Goal: Task Accomplishment & Management: Manage account settings

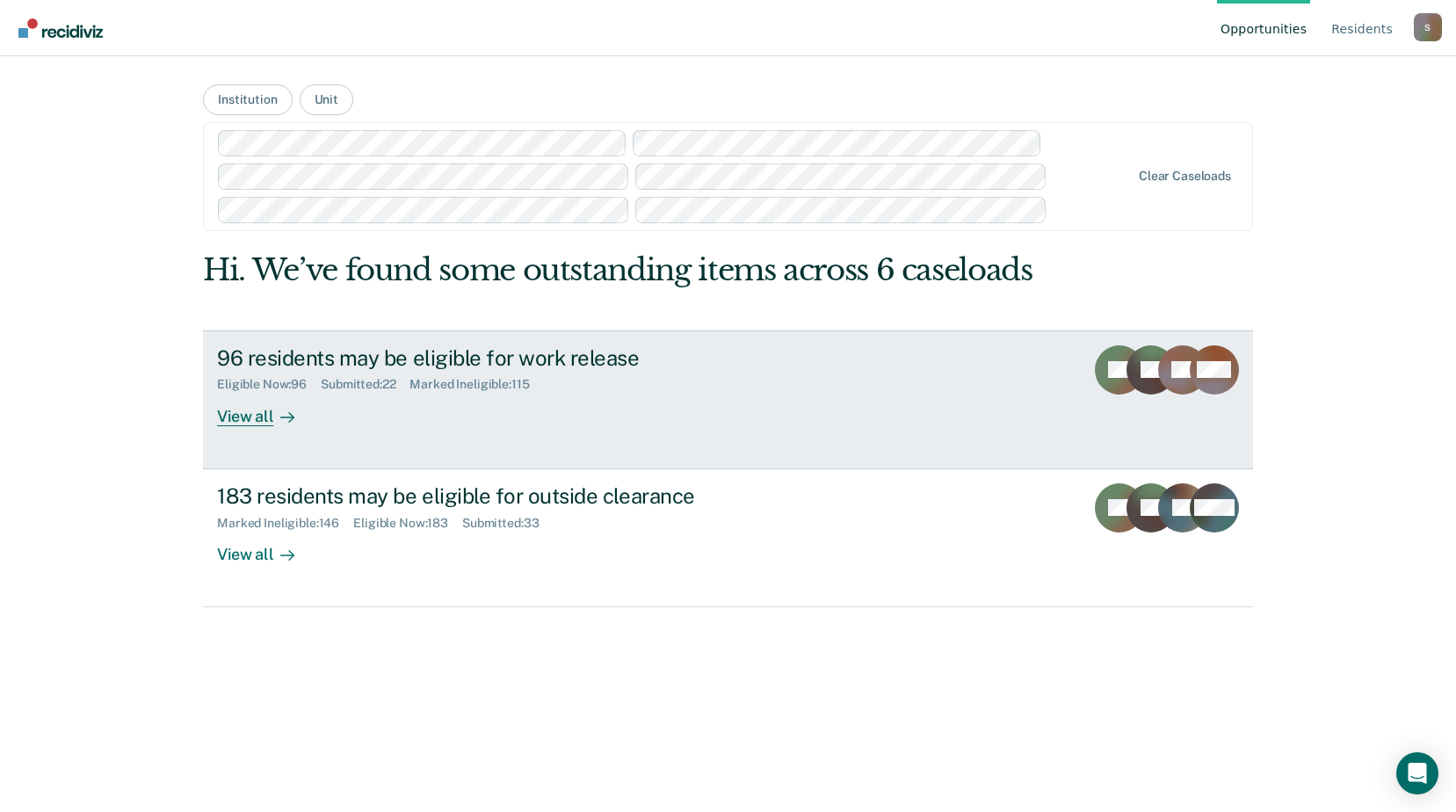
click at [617, 393] on div "96 residents may be eligible for work release Eligible Now : 96 Submitted : 22 …" at bounding box center [546, 386] width 659 height 81
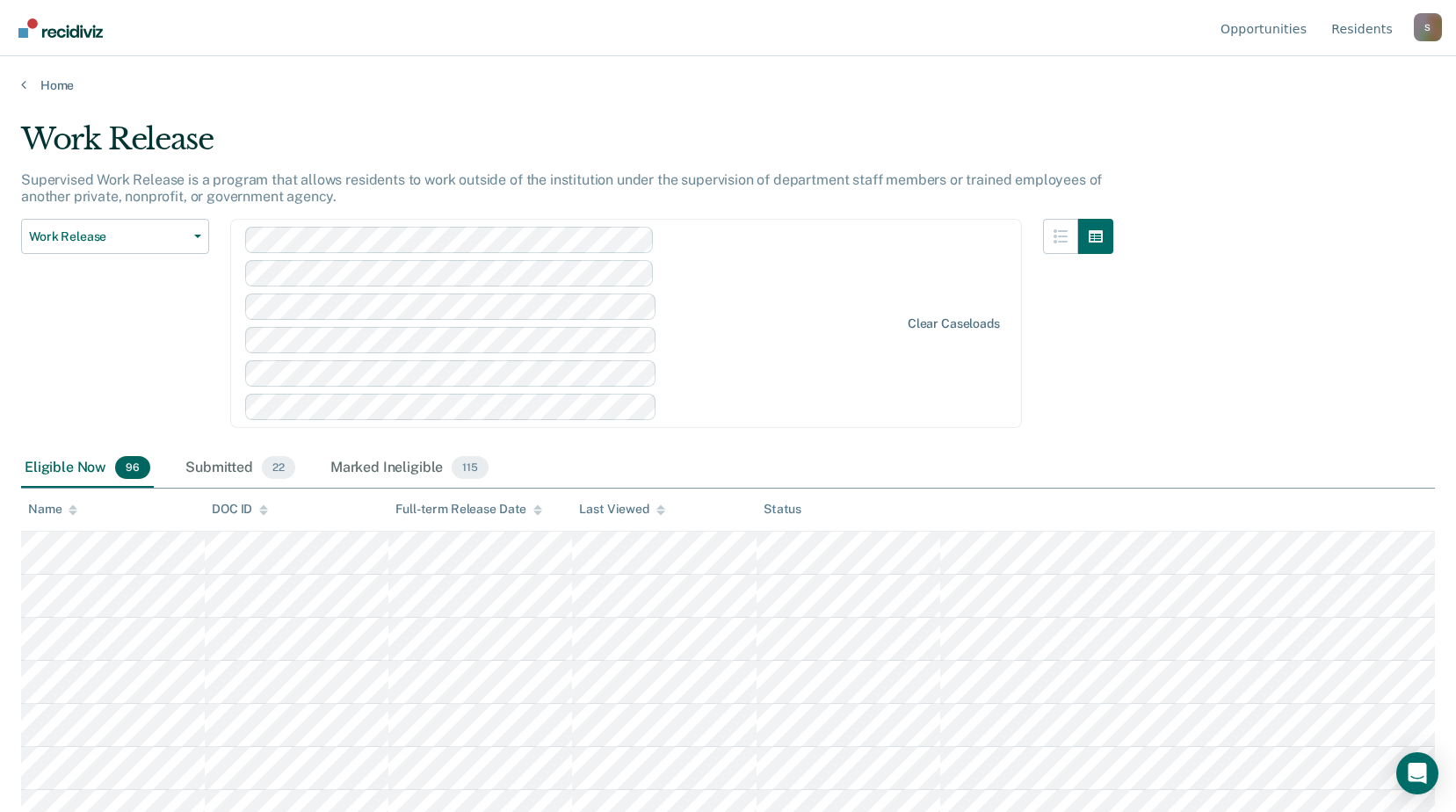
scroll to position [1783, 0]
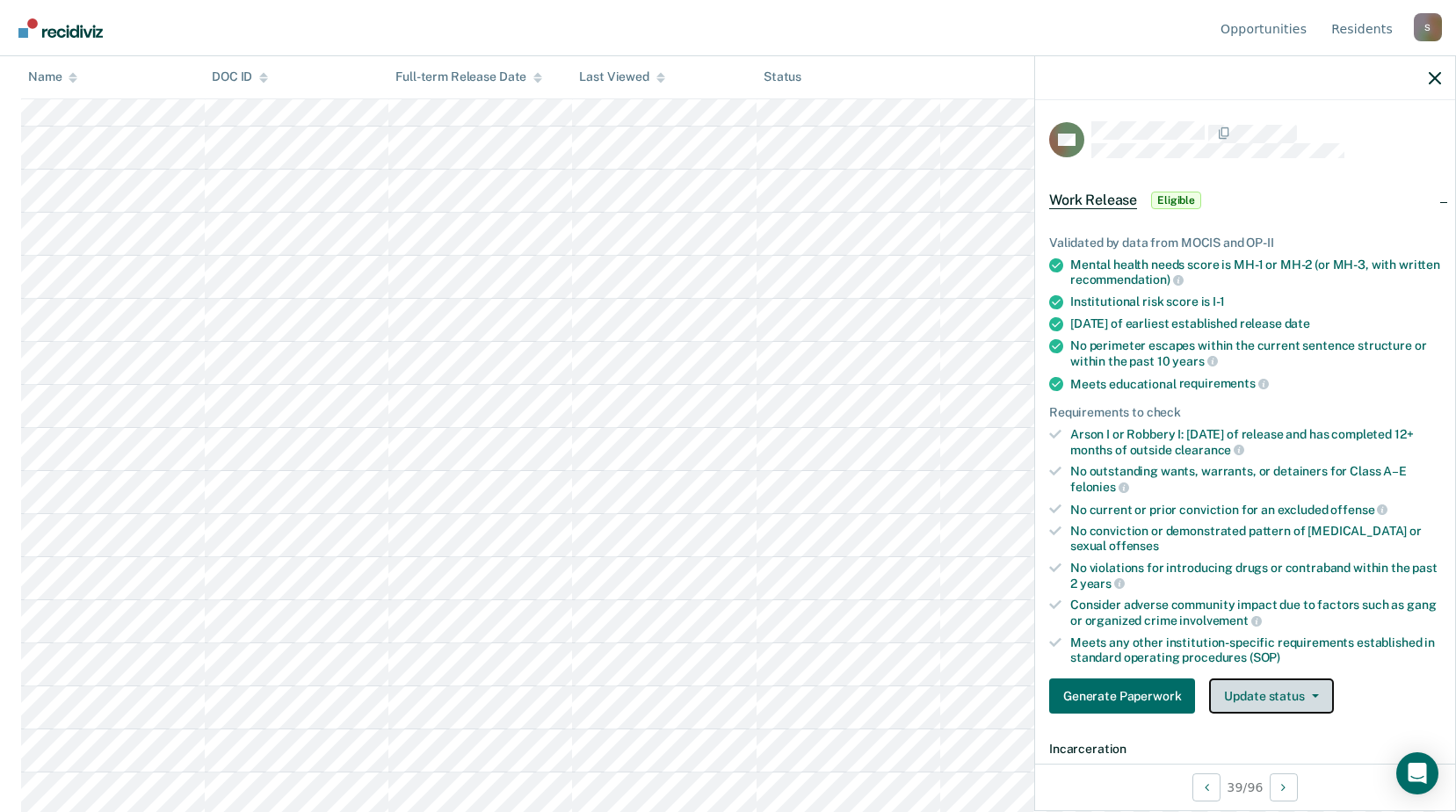
click at [1284, 700] on button "Update status" at bounding box center [1271, 696] width 124 height 35
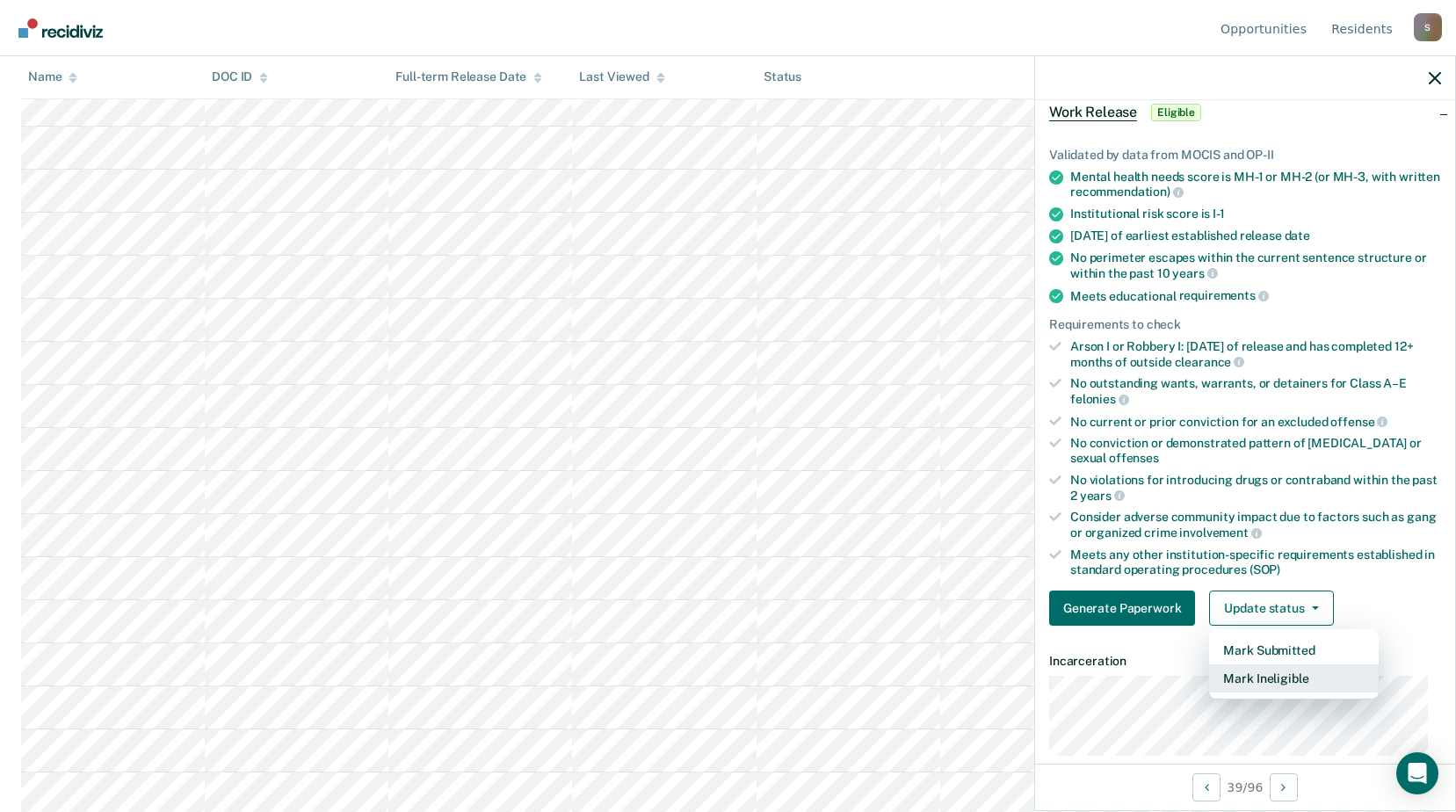
click at [1329, 673] on button "Mark Ineligible" at bounding box center [1294, 678] width 170 height 28
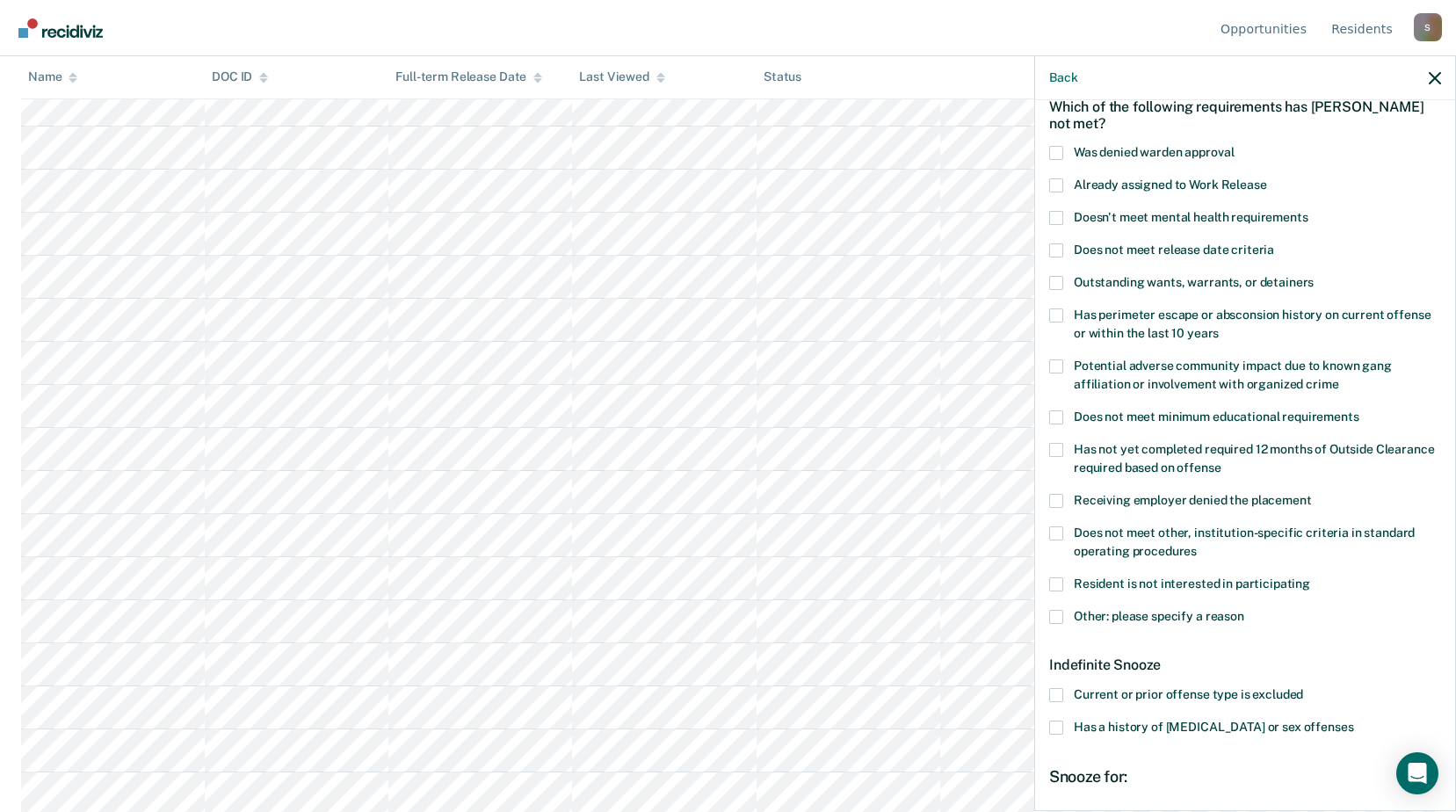
click at [1060, 623] on label "Other: please specify a reason" at bounding box center [1245, 619] width 392 height 18
click at [1245, 610] on input "Other: please specify a reason" at bounding box center [1245, 610] width 0 height 0
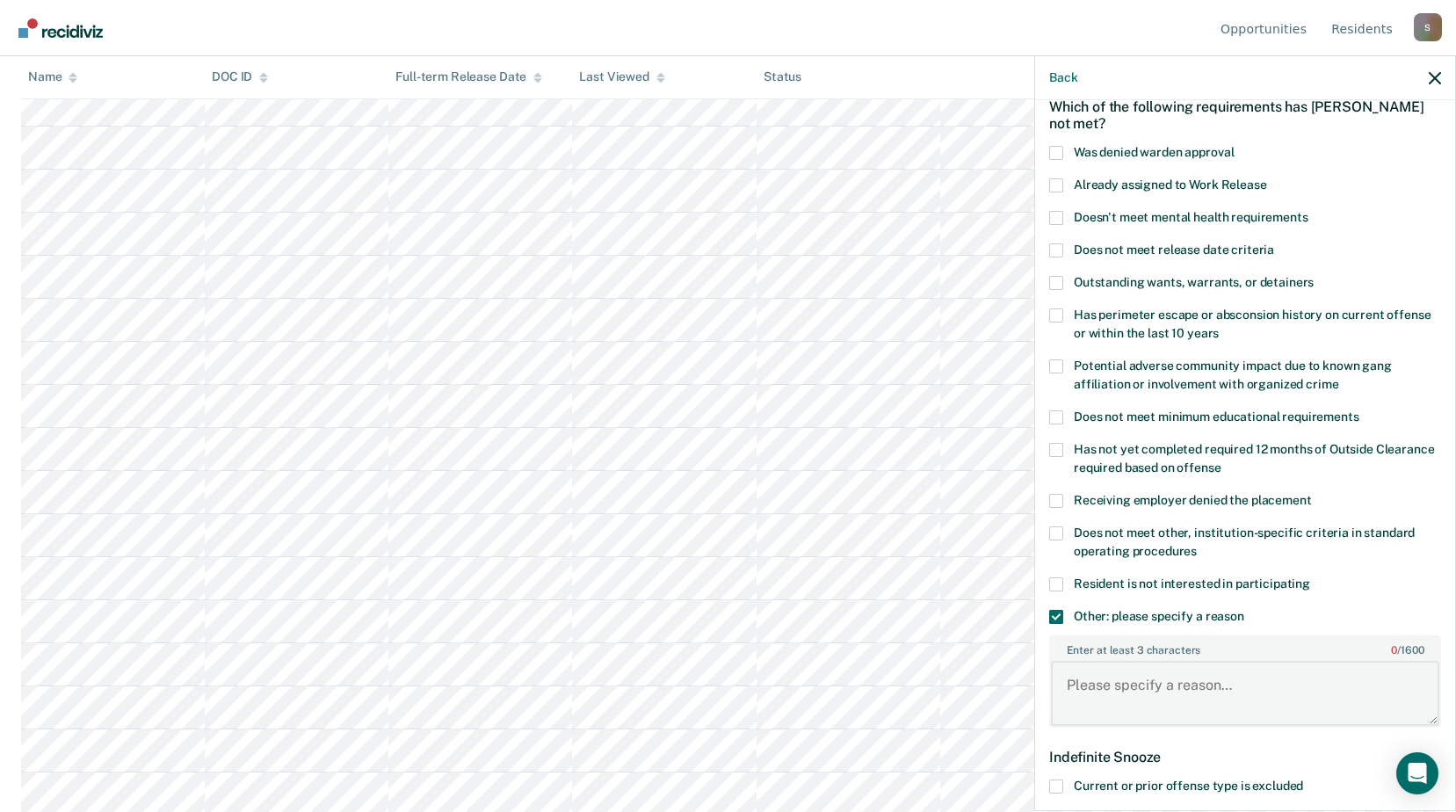
click at [1113, 679] on textarea "Enter at least 3 characters 0 / 1600" at bounding box center [1245, 693] width 388 height 65
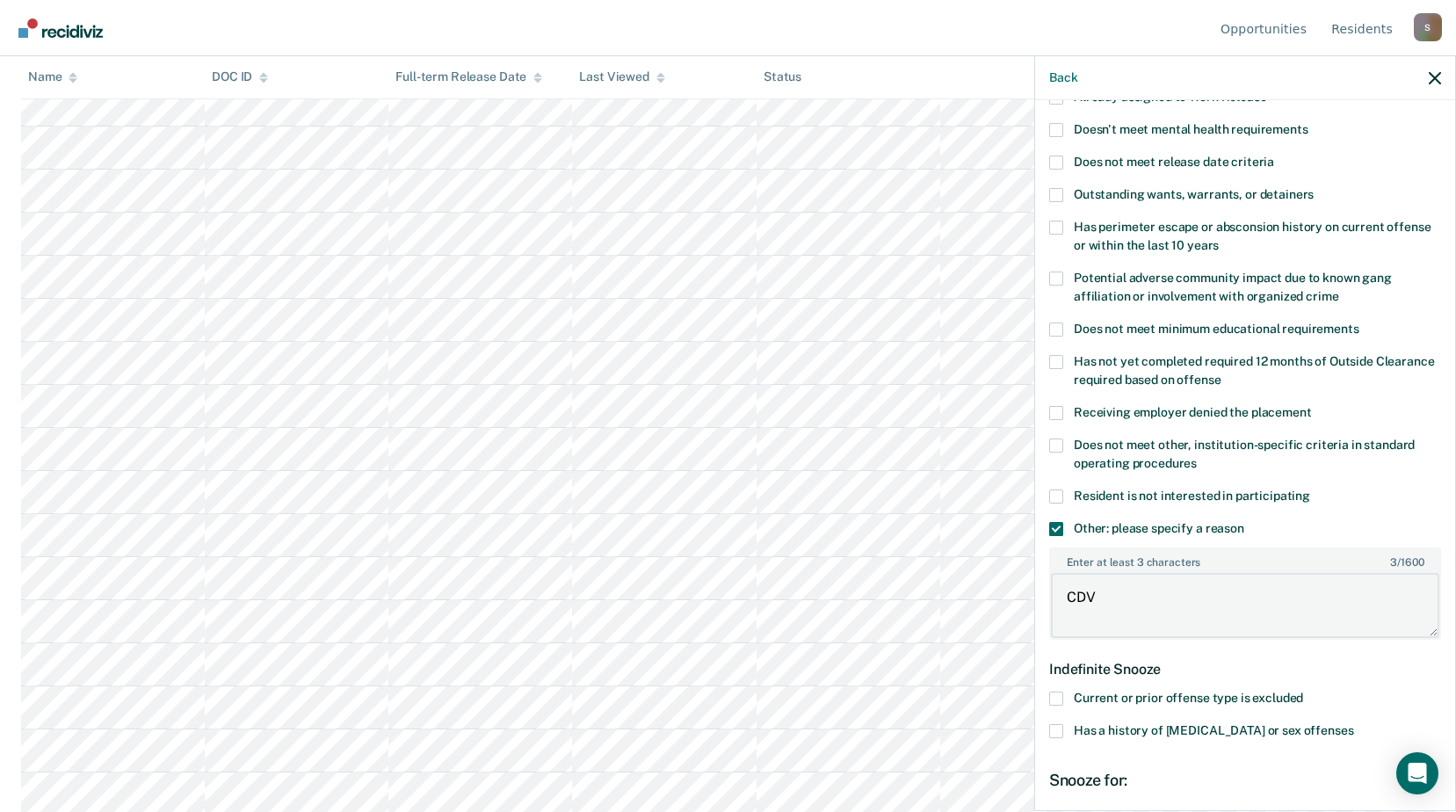
scroll to position [352, 0]
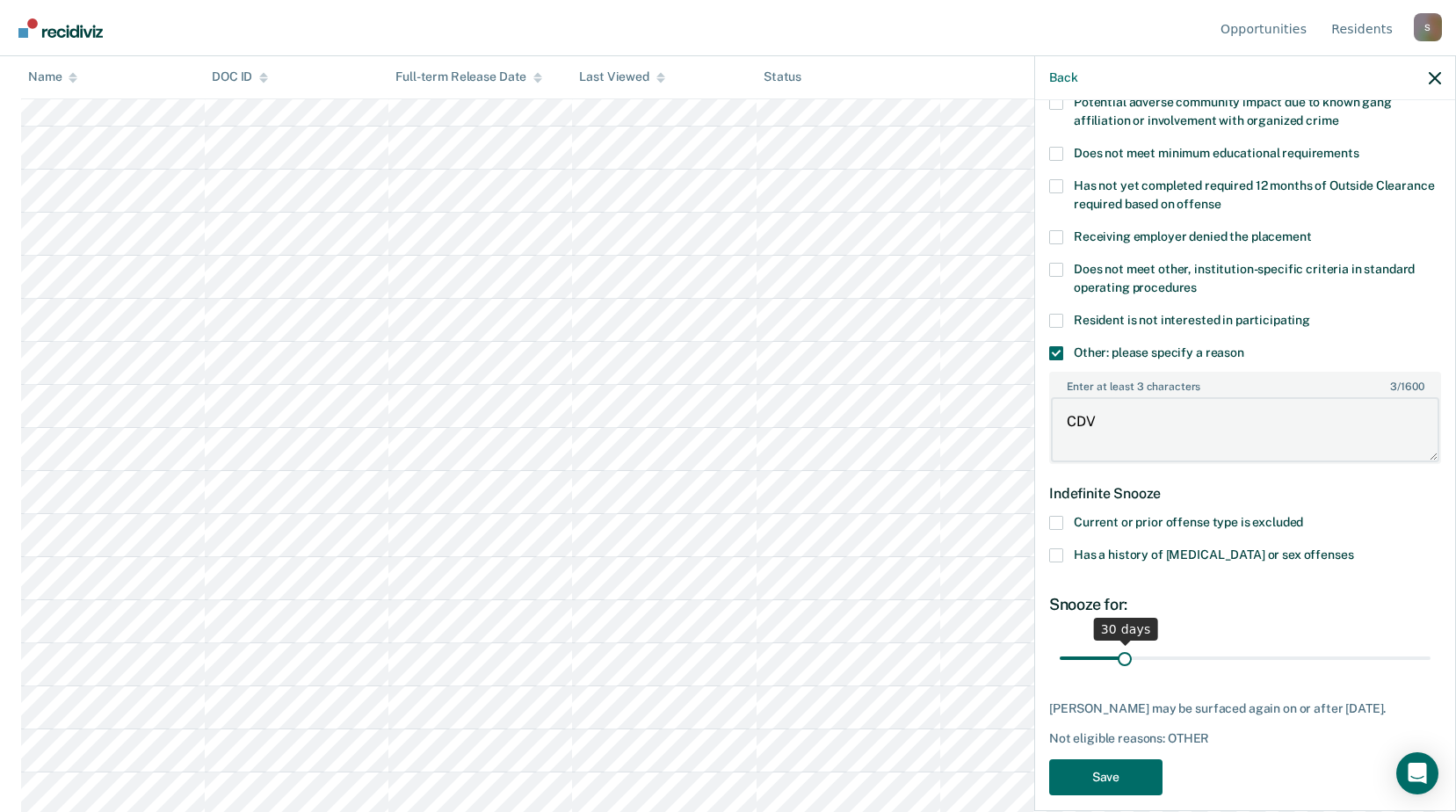
type textarea "CDV"
drag, startPoint x: 1127, startPoint y: 655, endPoint x: 1414, endPoint y: 640, distance: 287.4
type input "180"
click at [1414, 642] on input "range" at bounding box center [1246, 657] width 371 height 30
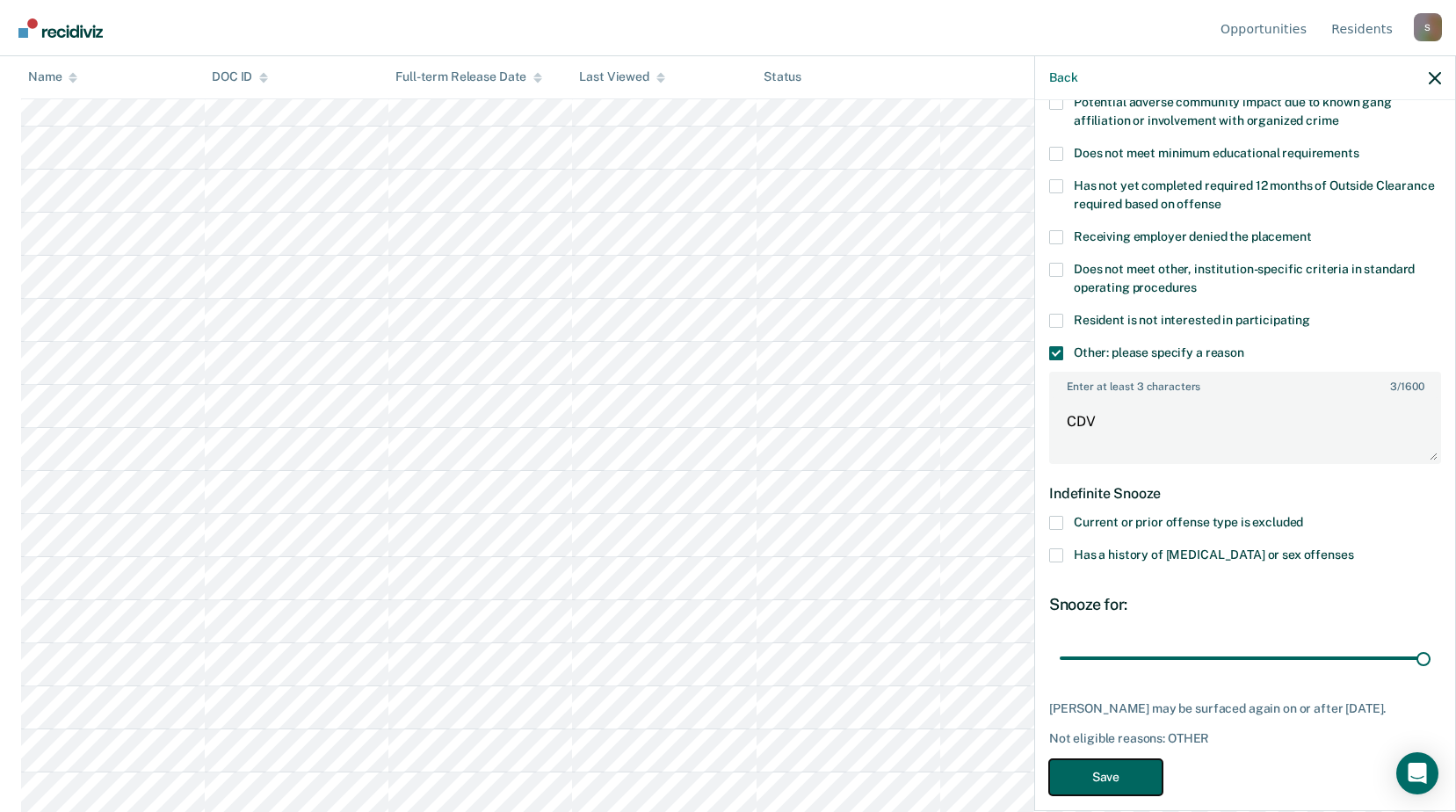
click at [1142, 773] on button "Save" at bounding box center [1105, 777] width 113 height 36
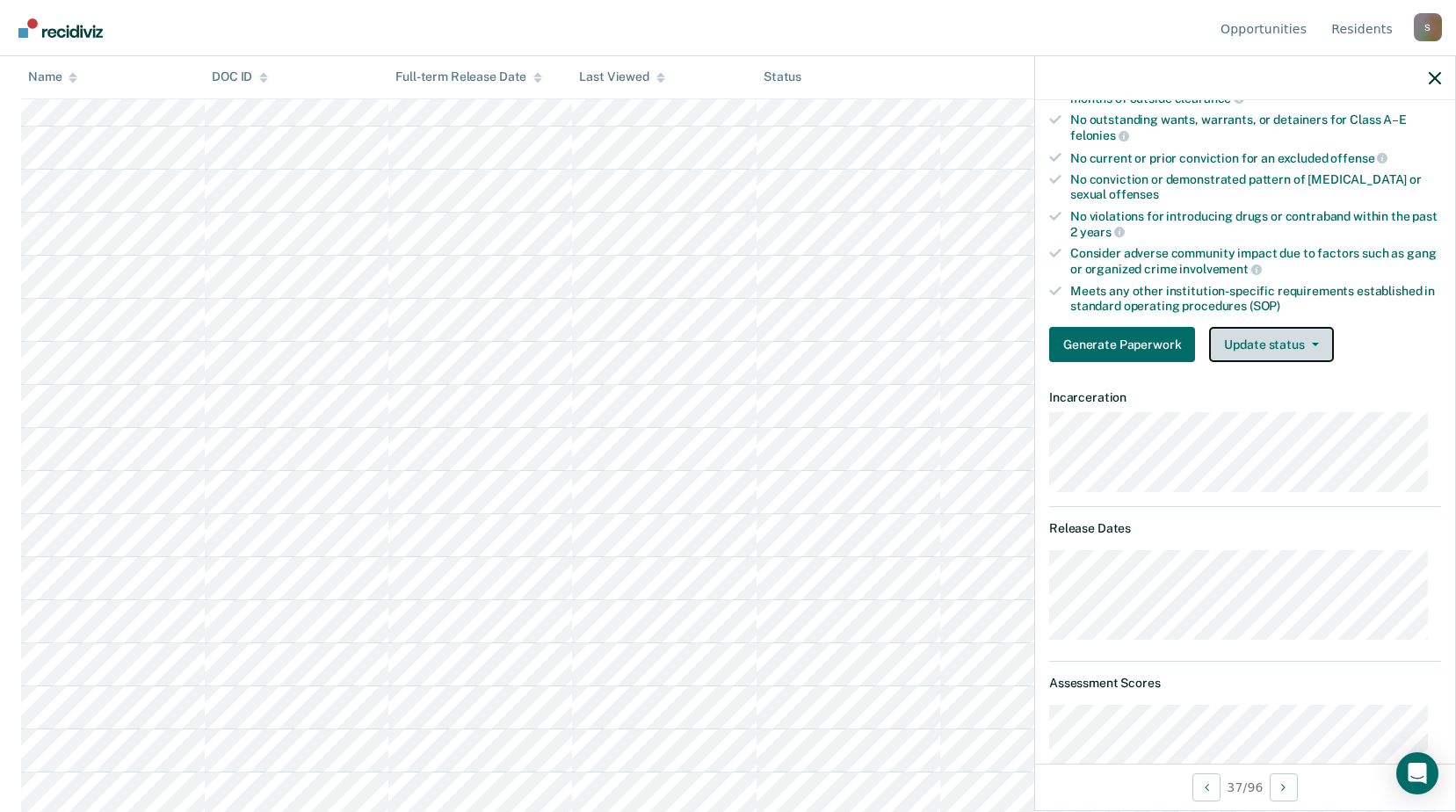
click at [1268, 333] on button "Update status" at bounding box center [1271, 344] width 124 height 35
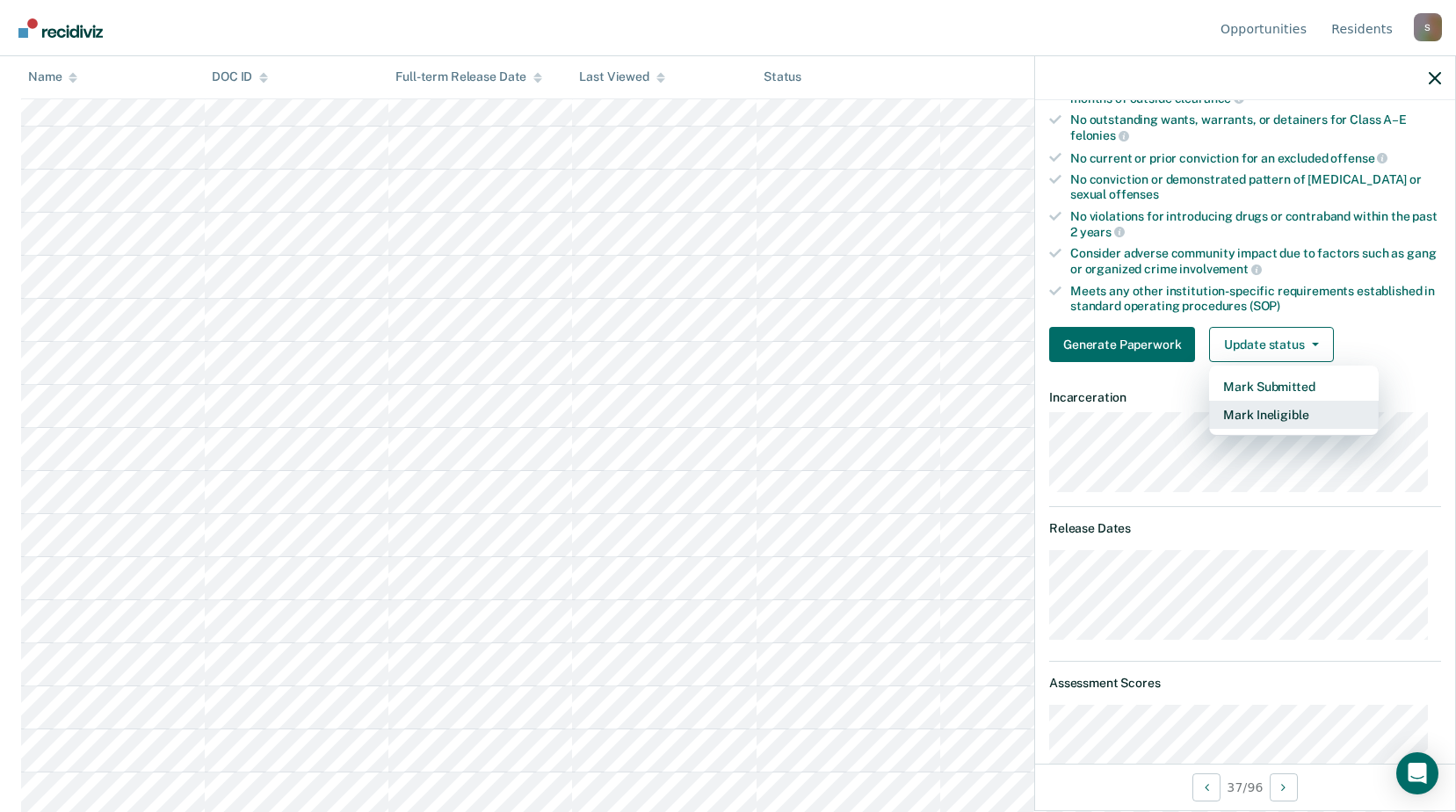
click at [1236, 413] on button "Mark Ineligible" at bounding box center [1294, 414] width 170 height 28
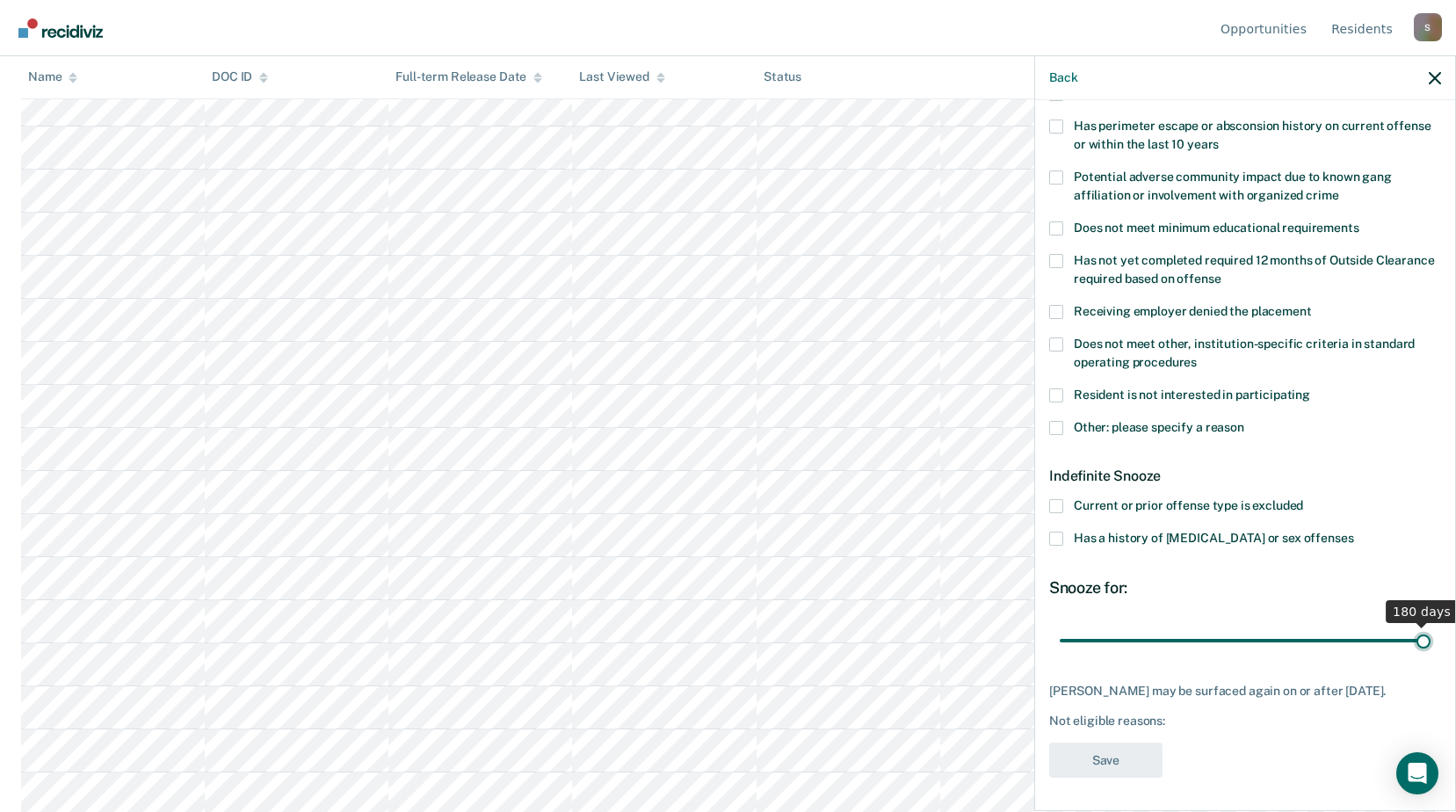
drag, startPoint x: 1124, startPoint y: 638, endPoint x: 1440, endPoint y: 638, distance: 316.0
type input "180"
click at [1430, 638] on input "range" at bounding box center [1246, 639] width 371 height 30
click at [1060, 428] on span at bounding box center [1056, 427] width 14 height 14
click at [1245, 421] on input "Other: please specify a reason" at bounding box center [1245, 421] width 0 height 0
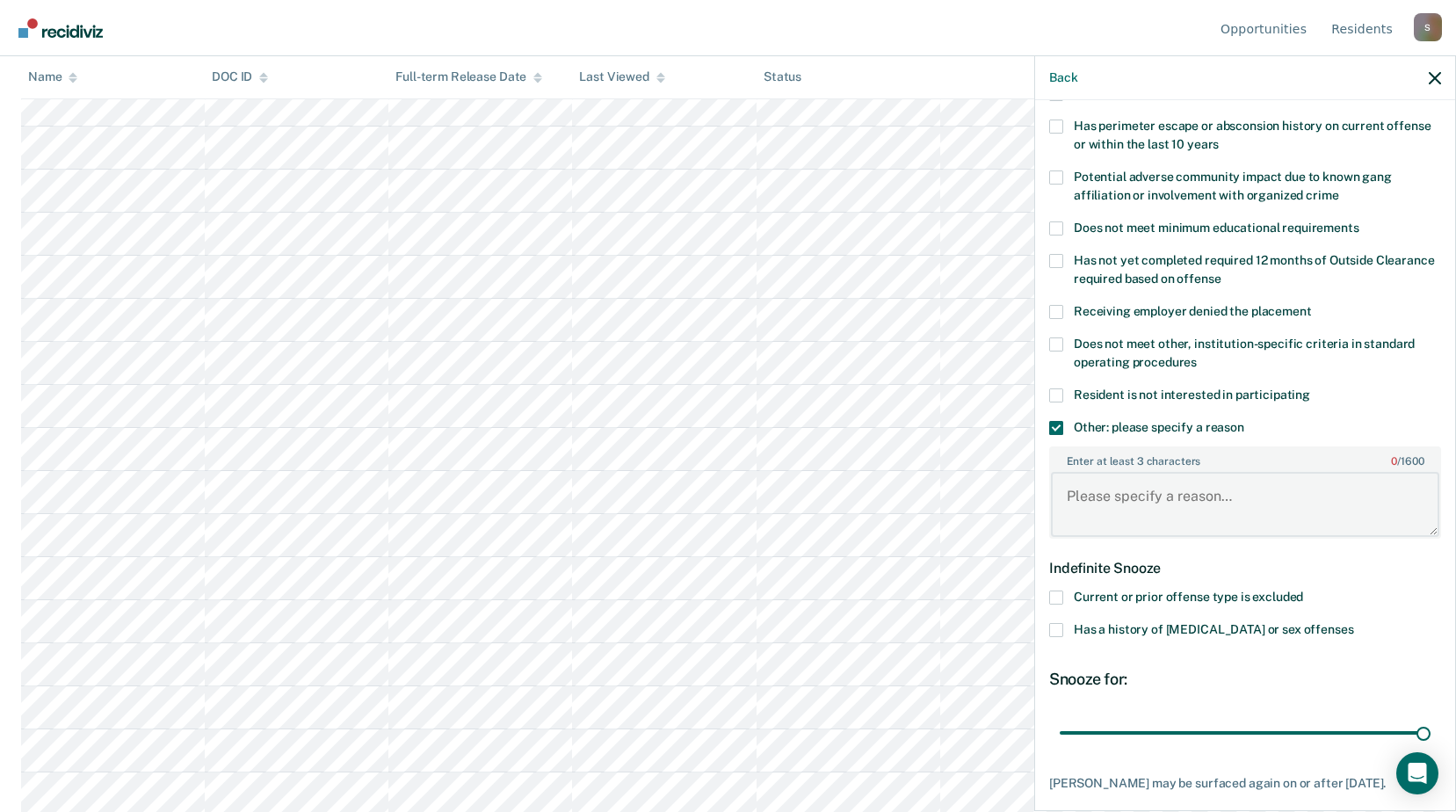
click at [1113, 501] on textarea "Enter at least 3 characters 0 / 1600" at bounding box center [1245, 504] width 388 height 65
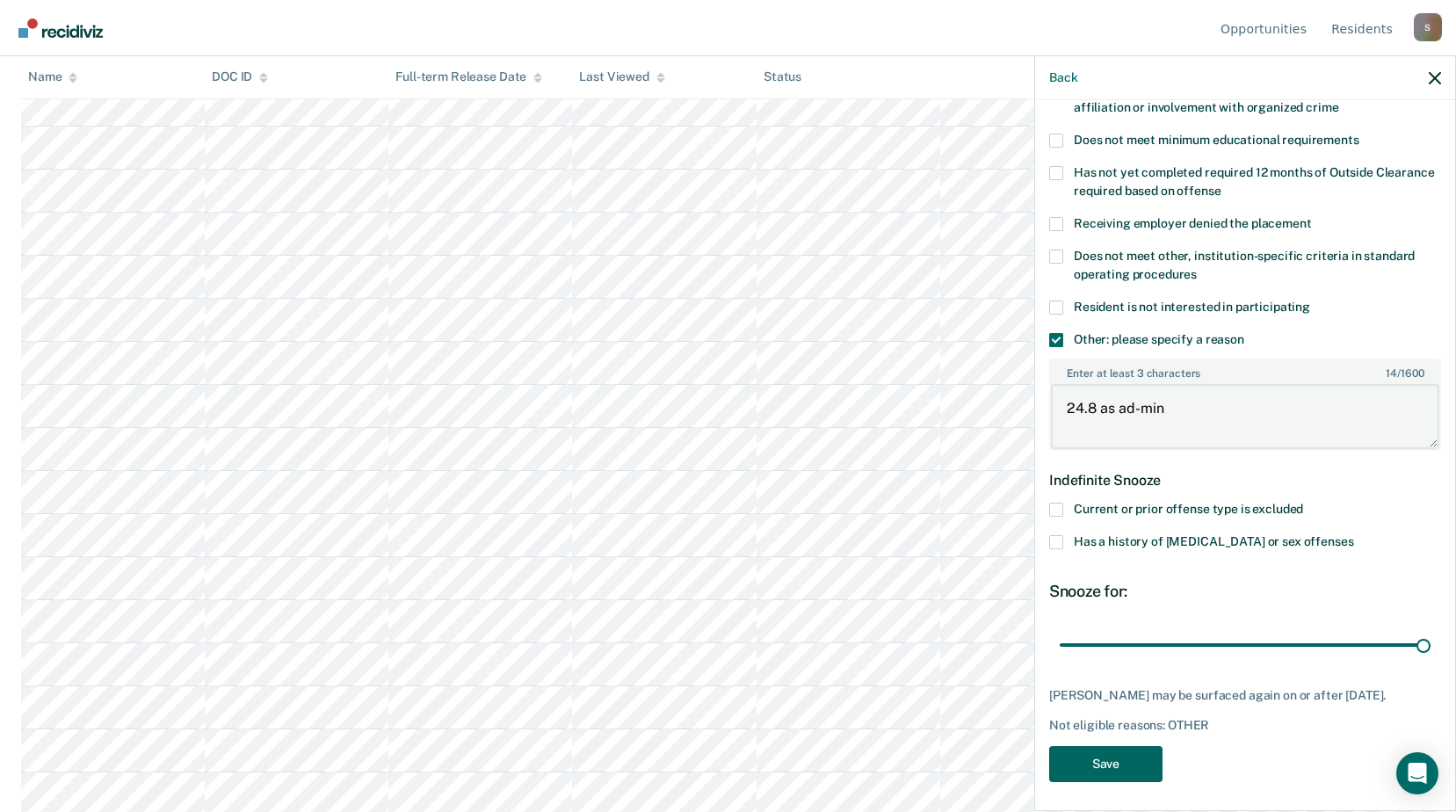
type textarea "24.8 as ad-min"
click at [1132, 759] on button "Save" at bounding box center [1105, 764] width 113 height 36
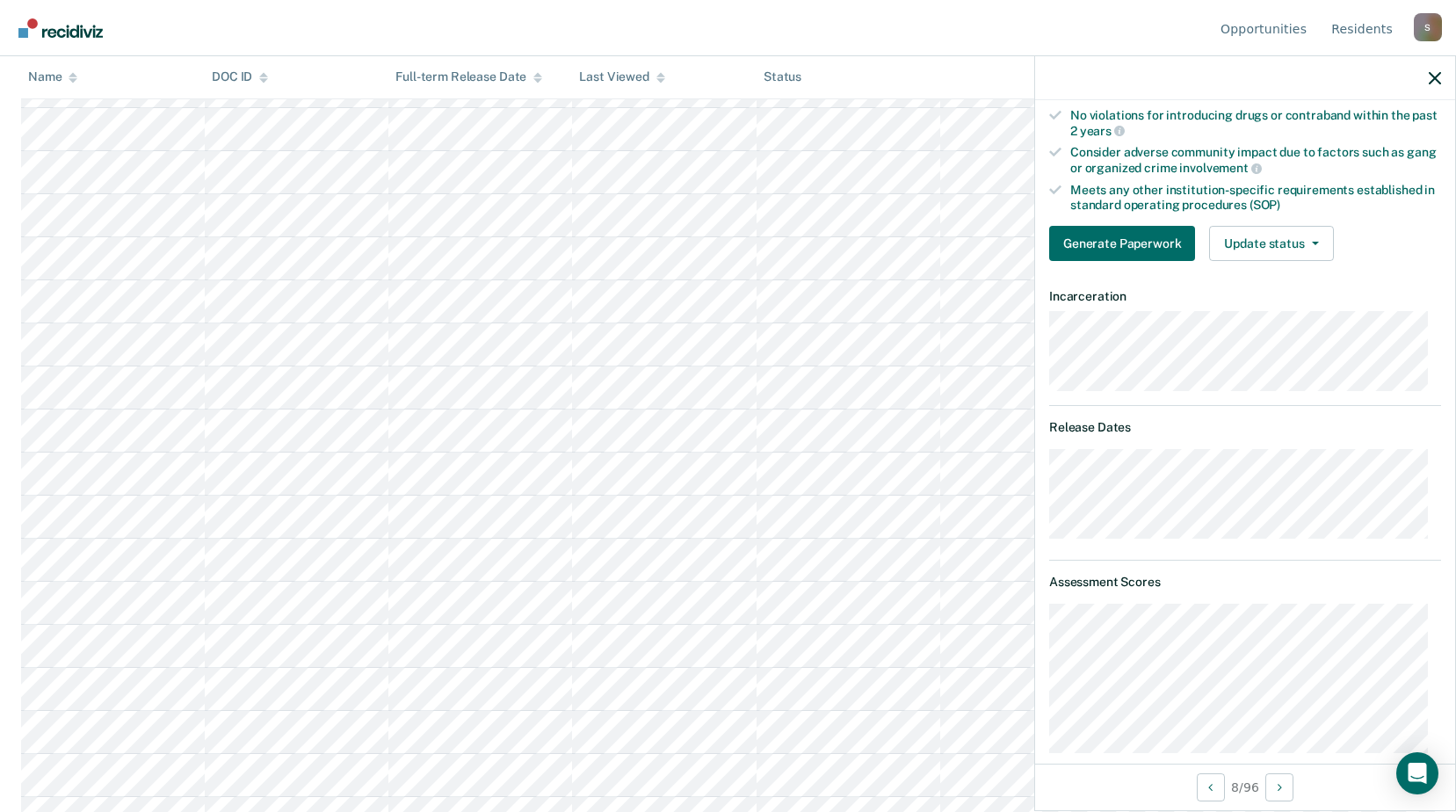
scroll to position [277, 0]
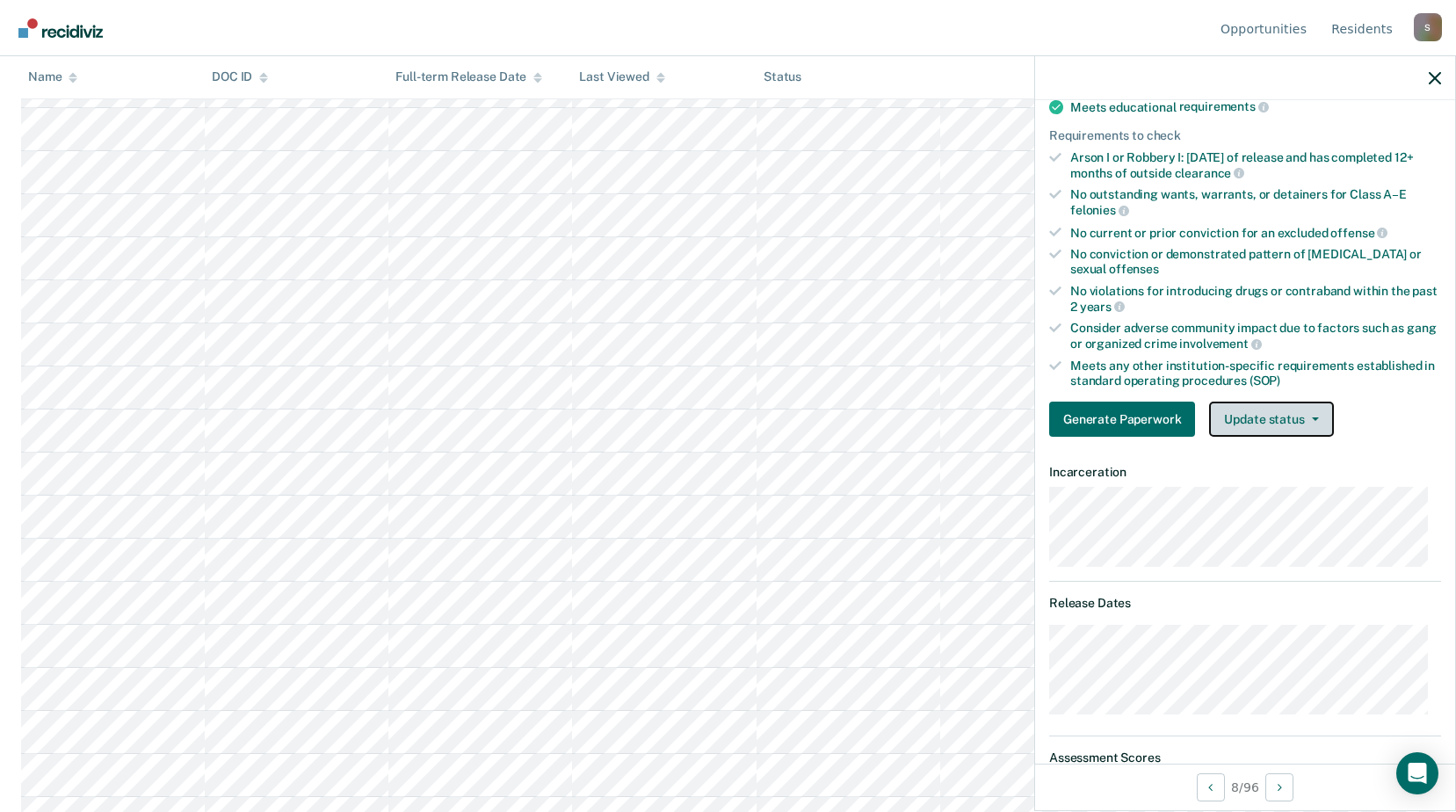
click at [1273, 419] on button "Update status" at bounding box center [1271, 419] width 124 height 35
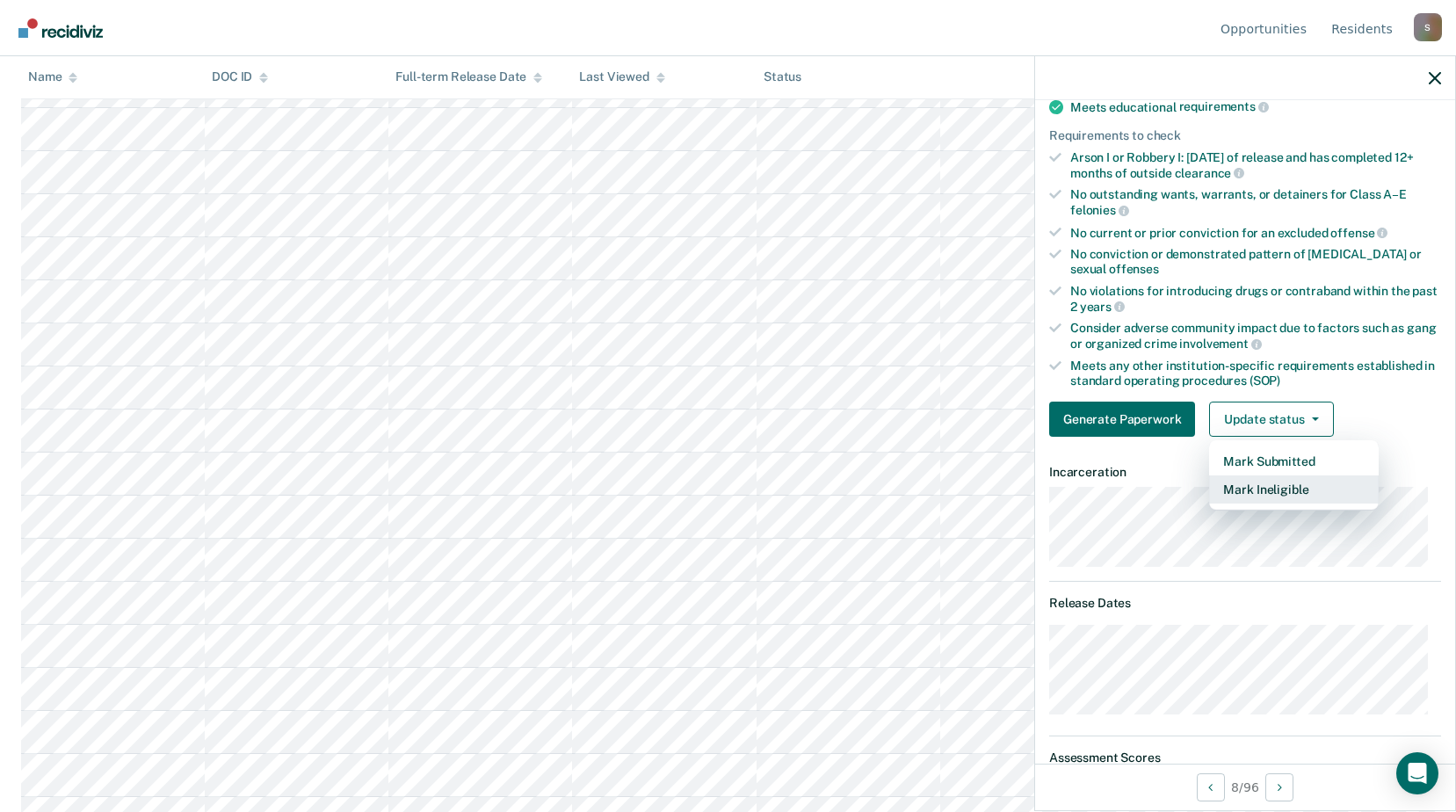
click at [1269, 483] on button "Mark Ineligible" at bounding box center [1294, 489] width 170 height 28
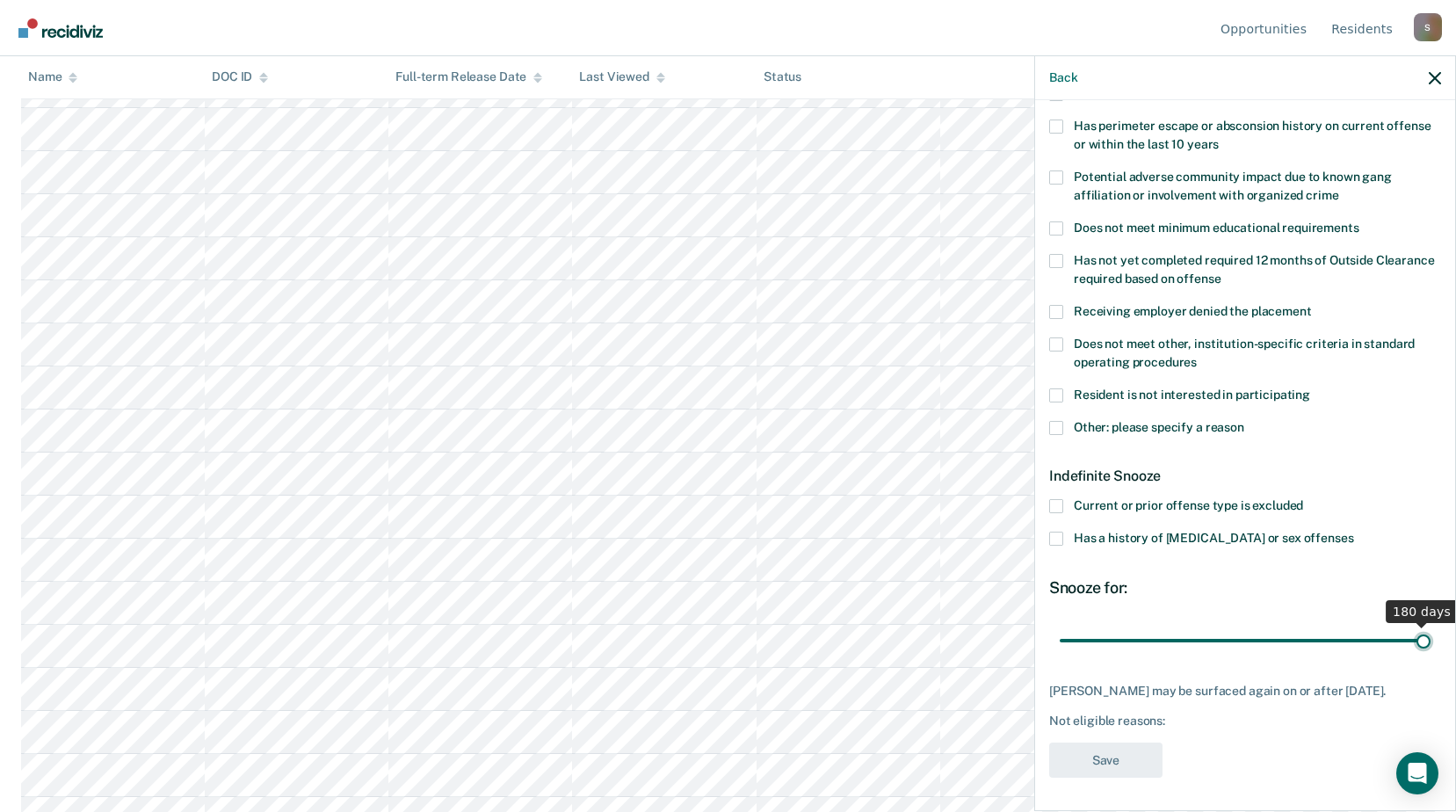
drag, startPoint x: 1121, startPoint y: 637, endPoint x: 1437, endPoint y: 628, distance: 316.1
type input "180"
click at [1430, 628] on input "range" at bounding box center [1246, 639] width 371 height 30
click at [1056, 424] on span at bounding box center [1056, 427] width 14 height 14
click at [1245, 421] on input "Other: please specify a reason" at bounding box center [1245, 421] width 0 height 0
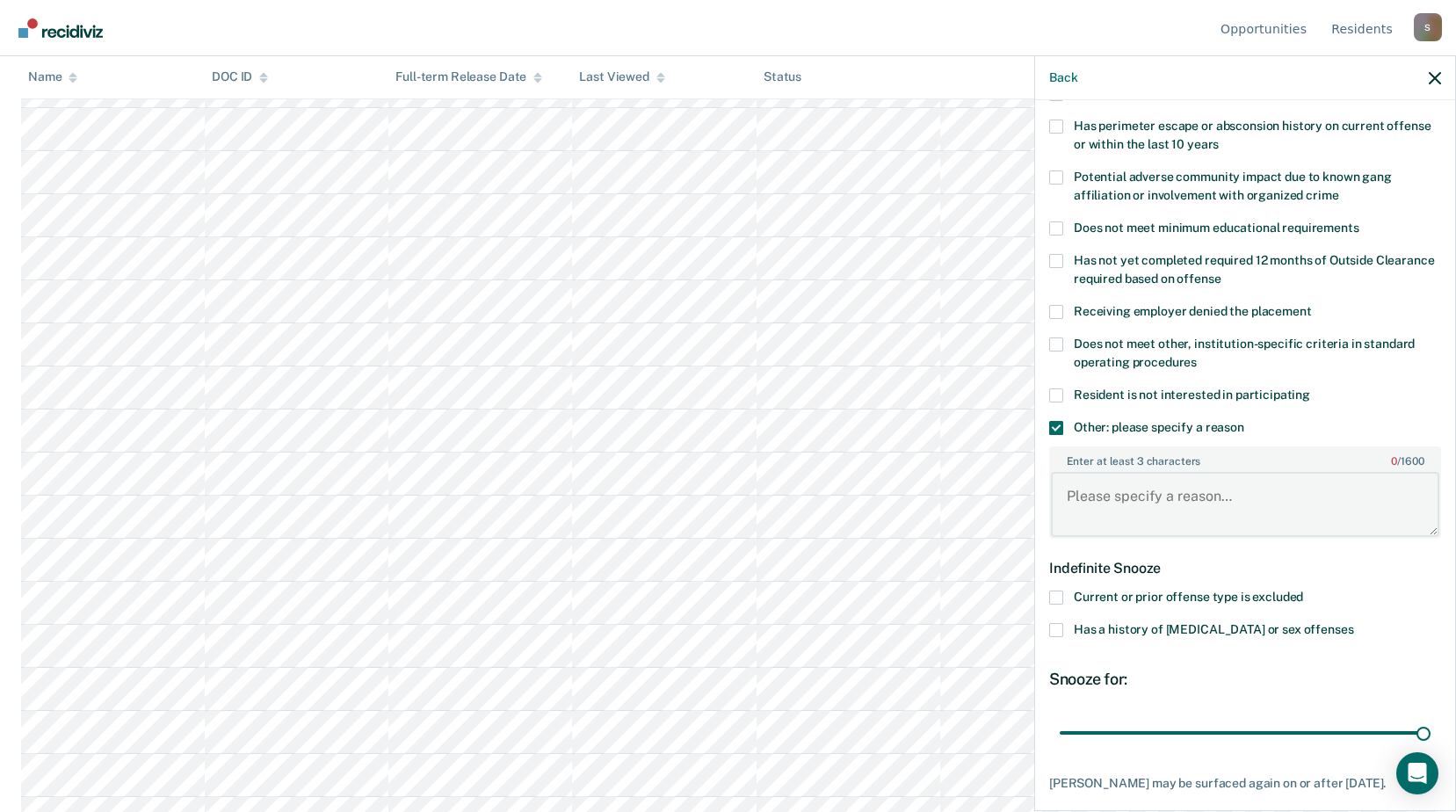
click at [1136, 492] on textarea "Enter at least 3 characters 0 / 1600" at bounding box center [1245, 504] width 388 height 65
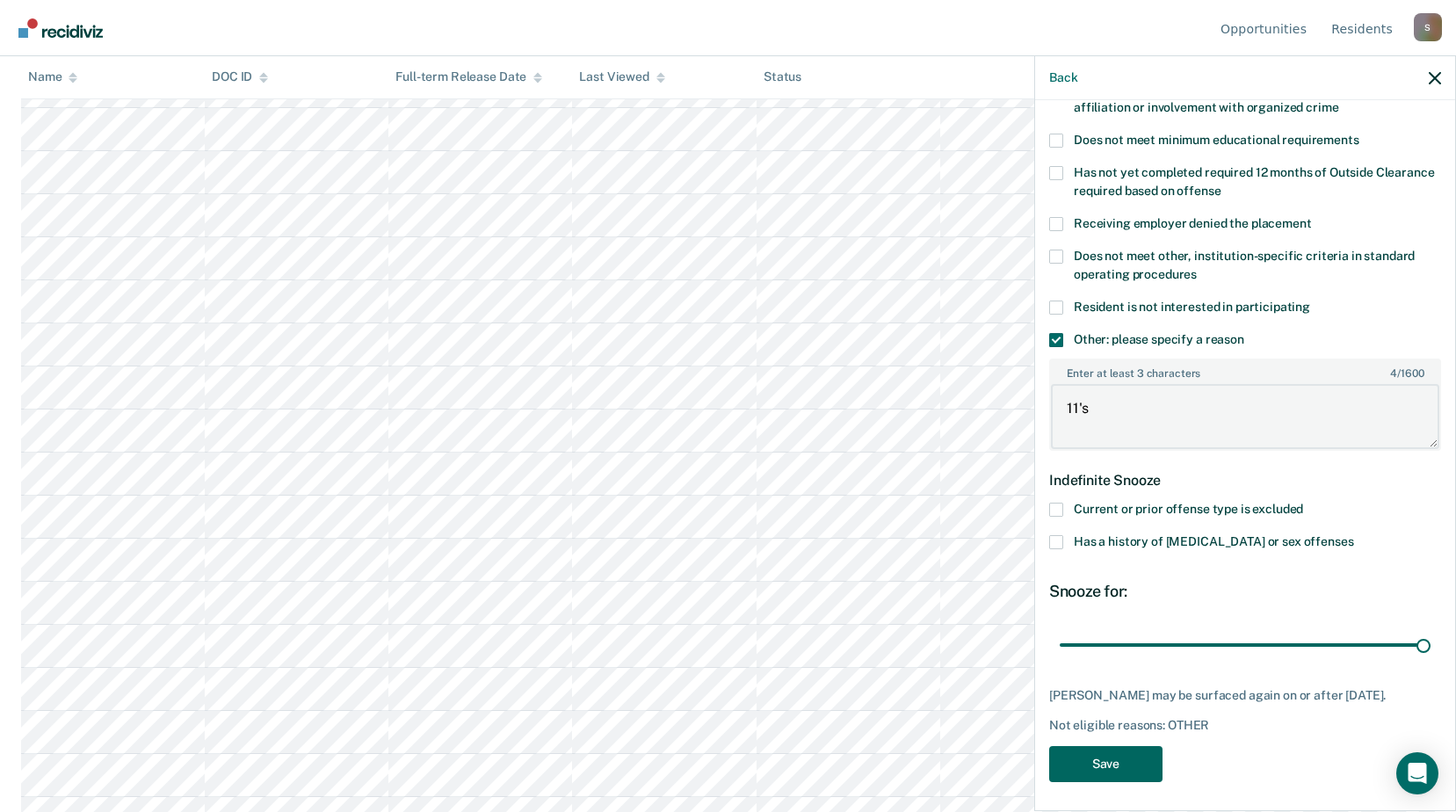
type textarea "11's"
click at [1106, 756] on button "Save" at bounding box center [1105, 764] width 113 height 36
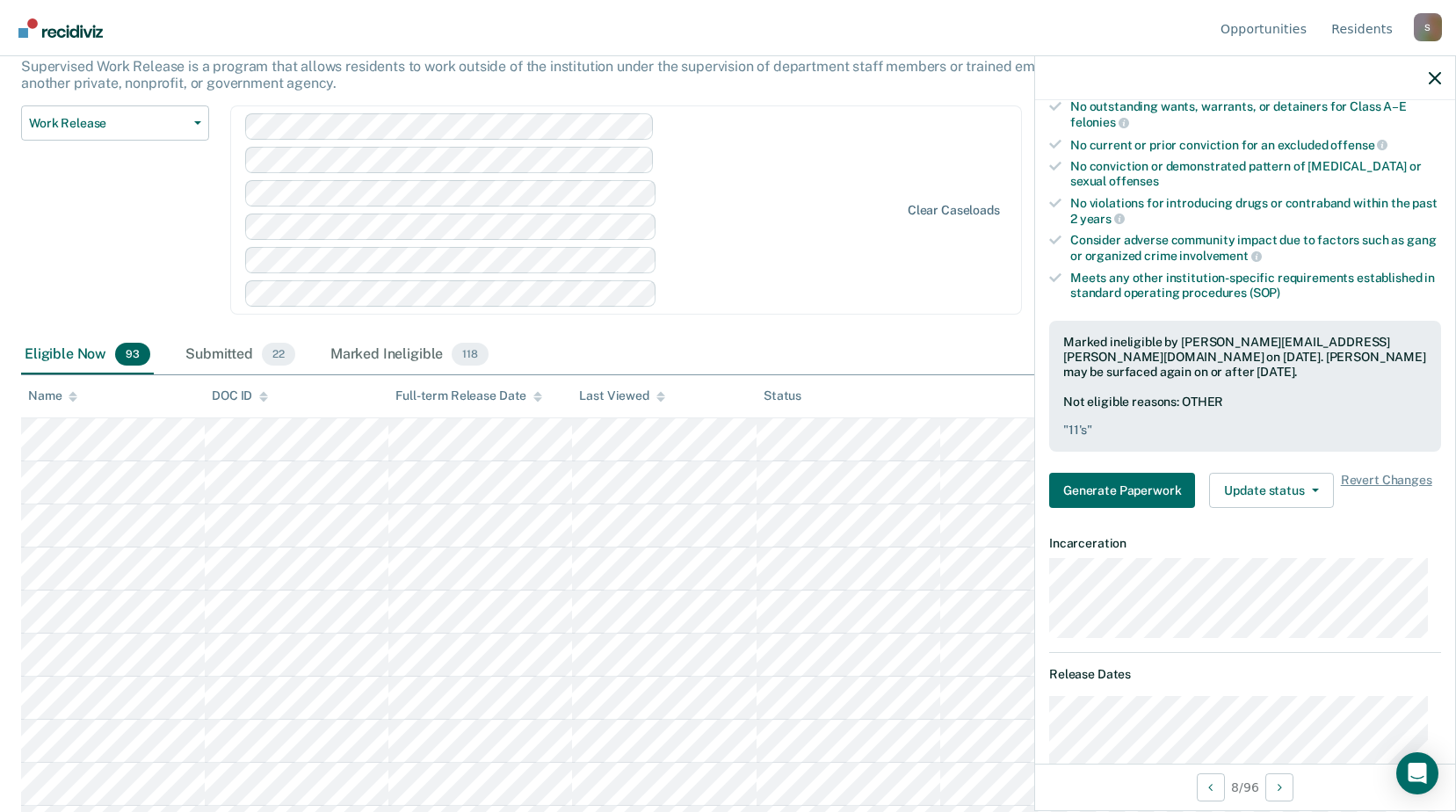
scroll to position [201, 0]
